Goal: Obtain resource: Download file/media

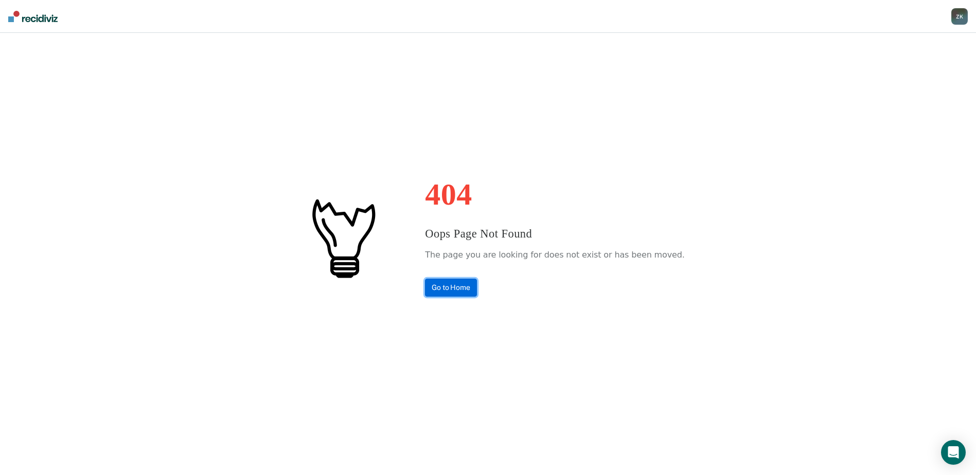
click at [470, 287] on link "Go to Home" at bounding box center [451, 288] width 52 height 18
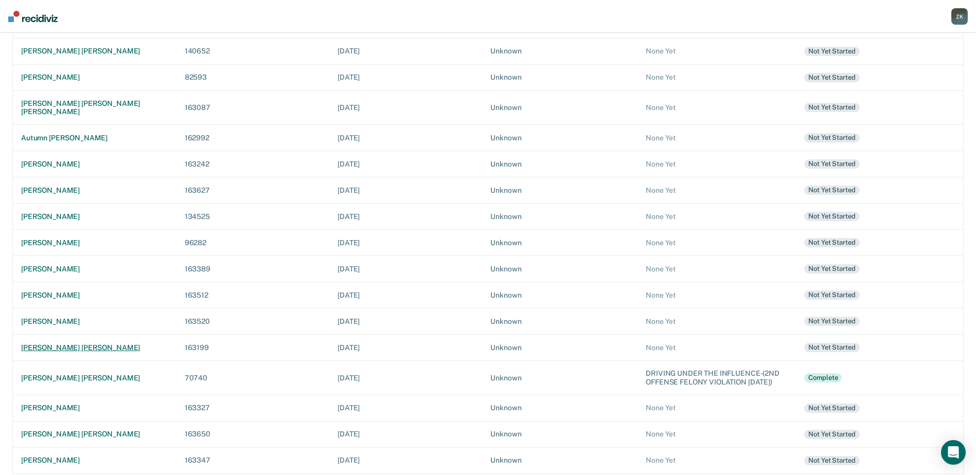
scroll to position [246, 0]
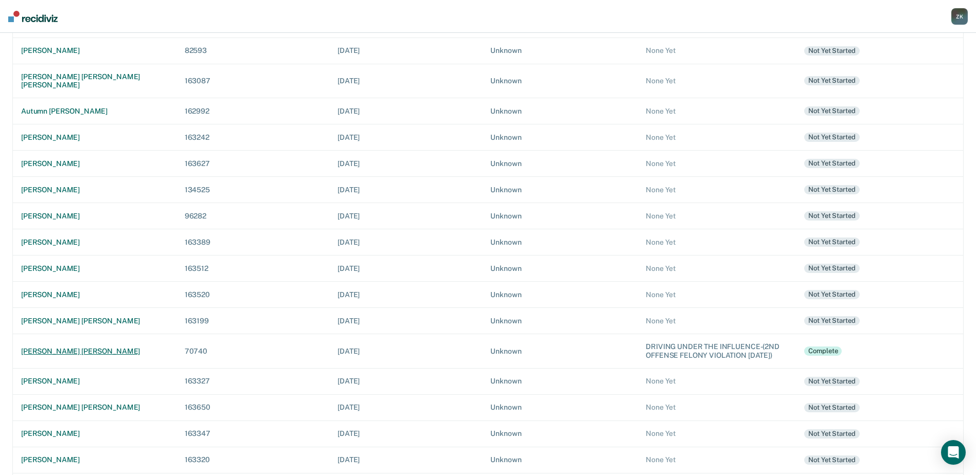
click at [60, 347] on div "[PERSON_NAME] [PERSON_NAME]" at bounding box center [94, 351] width 147 height 9
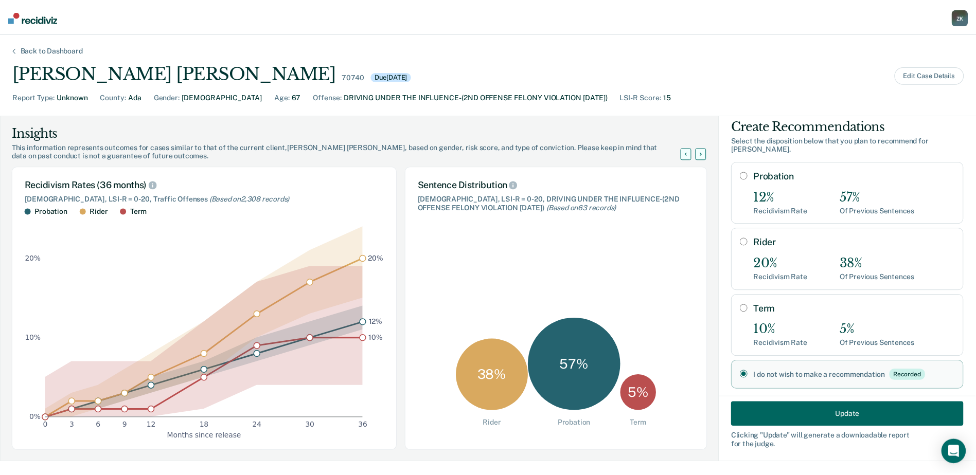
scroll to position [20, 0]
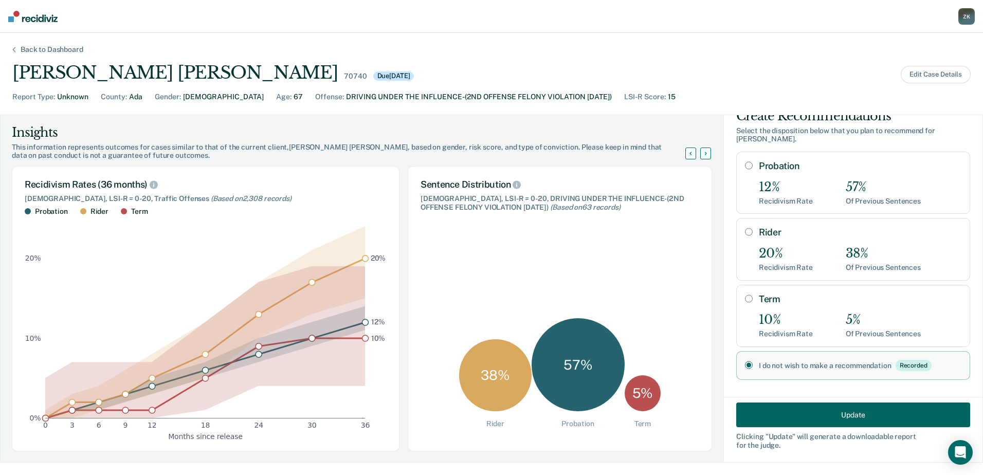
click at [846, 418] on button "Update" at bounding box center [854, 415] width 234 height 25
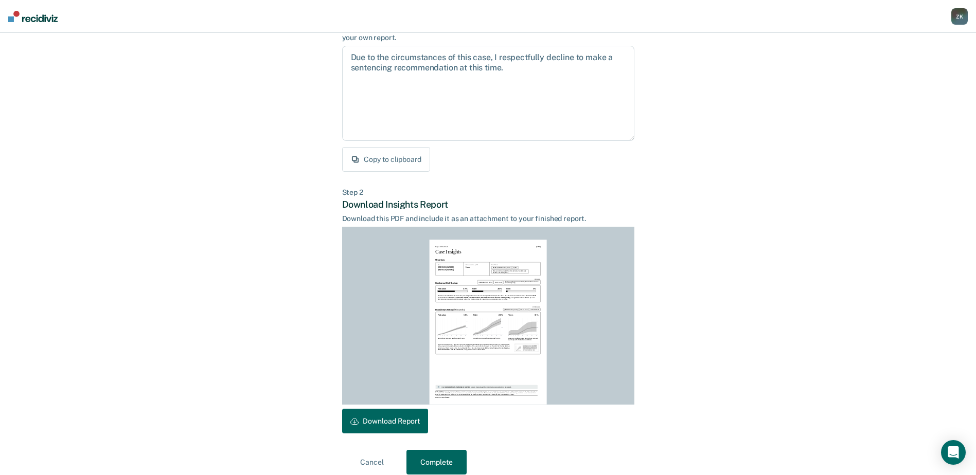
scroll to position [111, 0]
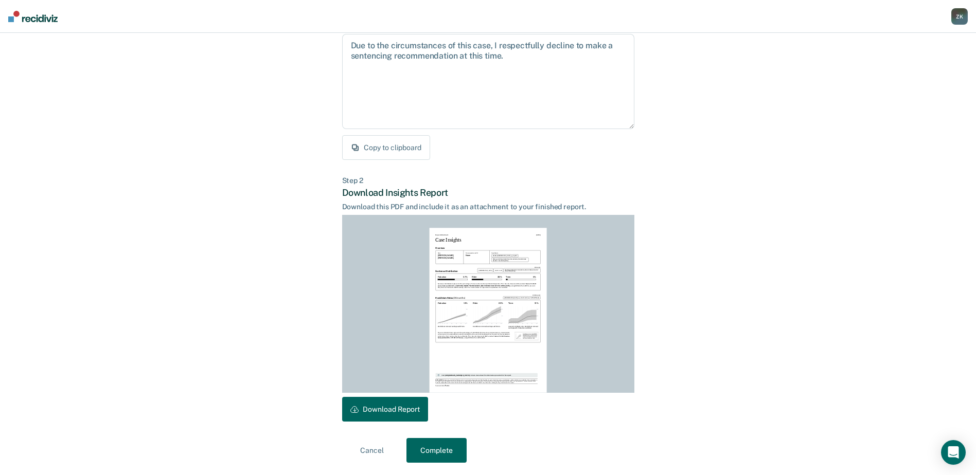
click at [375, 409] on button "Download Report" at bounding box center [385, 409] width 86 height 25
